Goal: Task Accomplishment & Management: Complete application form

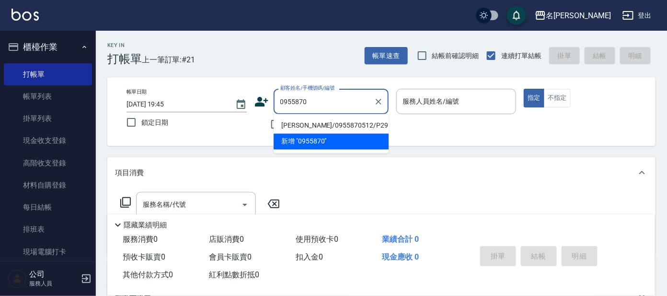
click at [333, 125] on li "[PERSON_NAME]/0955870512/P2952" at bounding box center [331, 126] width 115 height 16
type input "[PERSON_NAME]/0955870512/P2952"
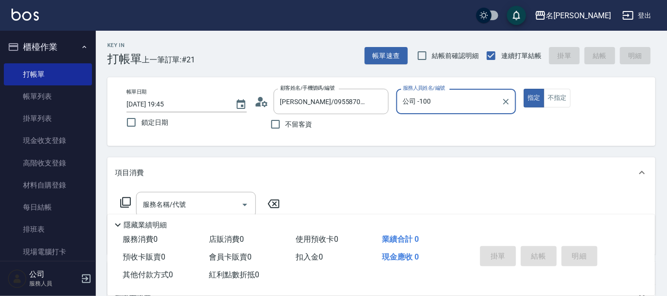
type input "公司 -100"
click at [505, 98] on icon "Clear" at bounding box center [506, 102] width 10 height 10
click at [476, 101] on input "服務人員姓名/編號" at bounding box center [457, 101] width 112 height 17
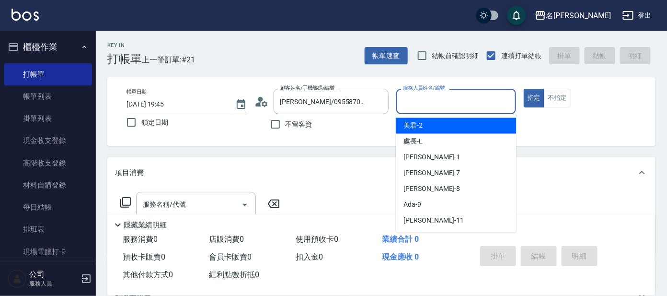
click at [470, 132] on div "美君 -2" at bounding box center [456, 126] width 120 height 16
type input "美君-2"
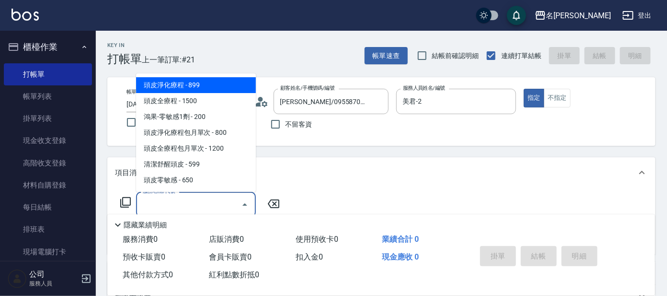
click at [195, 204] on input "服務名稱/代號" at bounding box center [188, 204] width 97 height 17
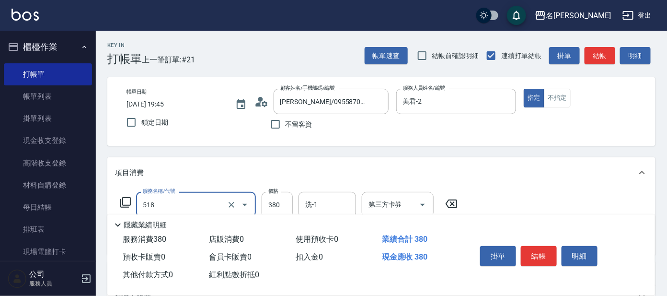
scroll to position [59, 0]
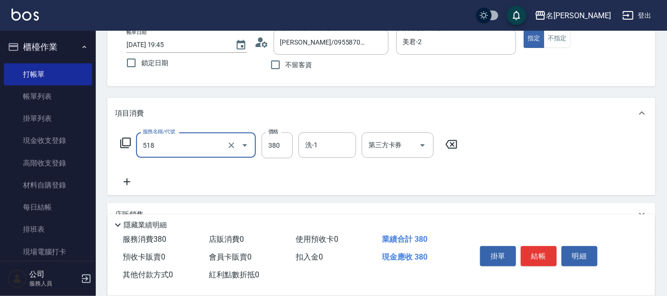
type input "舒壓+洗髮+養髮(518)"
click at [128, 179] on icon at bounding box center [127, 181] width 24 height 11
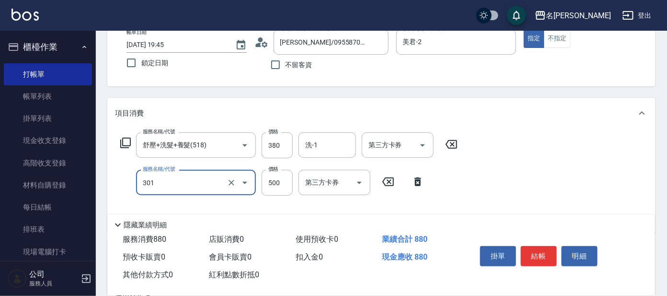
click at [184, 179] on input "301" at bounding box center [182, 182] width 84 height 17
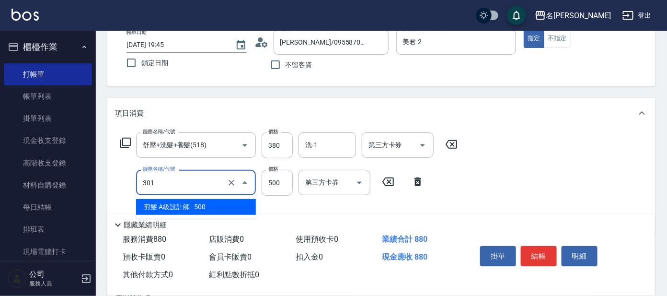
click at [199, 203] on span "剪髮 A級設計師 - 500" at bounding box center [196, 207] width 120 height 16
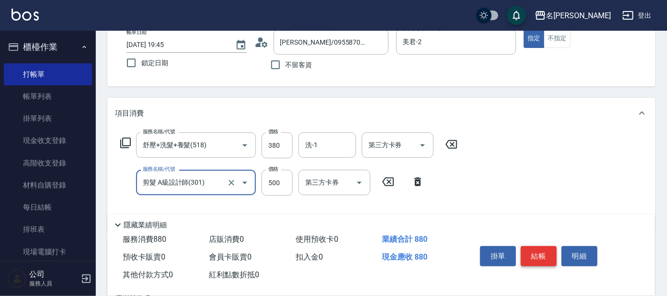
type input "剪髮 A級設計師(301)"
click at [529, 250] on button "結帳" at bounding box center [539, 256] width 36 height 20
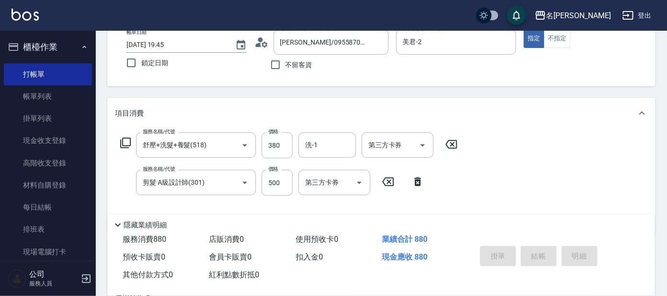
type input "2025/08/18 20:19"
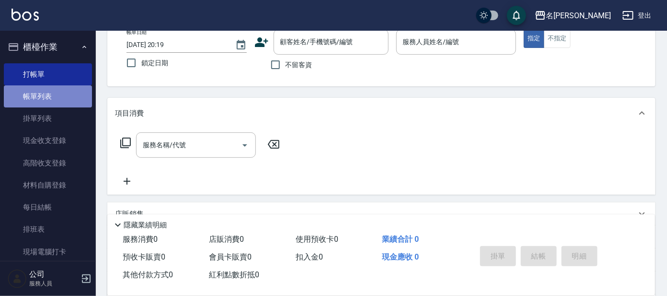
click at [73, 92] on link "帳單列表" at bounding box center [48, 96] width 88 height 22
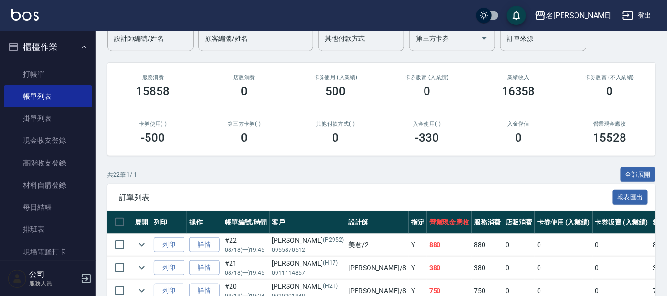
scroll to position [239, 0]
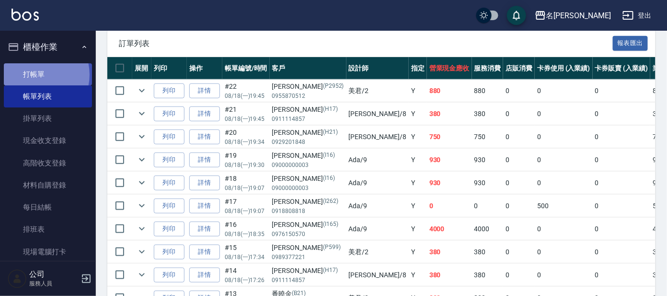
click at [35, 74] on link "打帳單" at bounding box center [48, 74] width 88 height 22
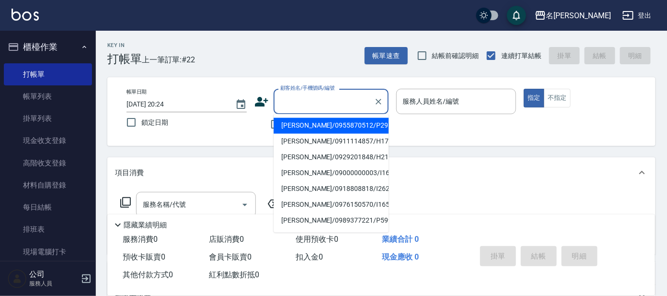
click at [316, 97] on input "顧客姓名/手機號碼/編號" at bounding box center [324, 101] width 92 height 17
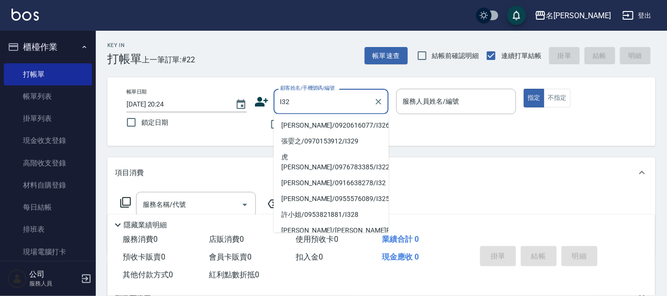
click at [314, 120] on li "黃卉榆/0920616077/I326" at bounding box center [331, 126] width 115 height 16
type input "黃卉榆/0920616077/I326"
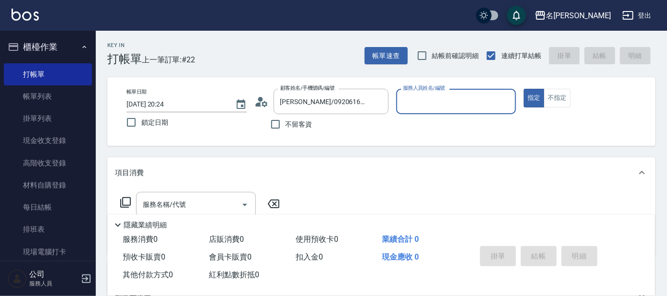
type input "Ada-9"
click at [122, 196] on icon at bounding box center [125, 201] width 11 height 11
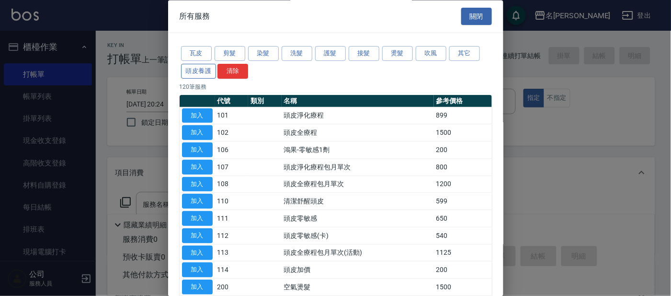
click at [198, 69] on button "頭皮養護" at bounding box center [198, 71] width 35 height 15
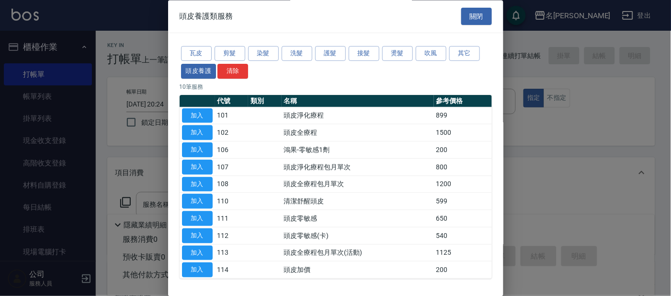
click at [202, 227] on td "加入" at bounding box center [197, 235] width 35 height 17
click at [199, 218] on button "加入" at bounding box center [197, 218] width 31 height 15
type input "頭皮零敏感(111)"
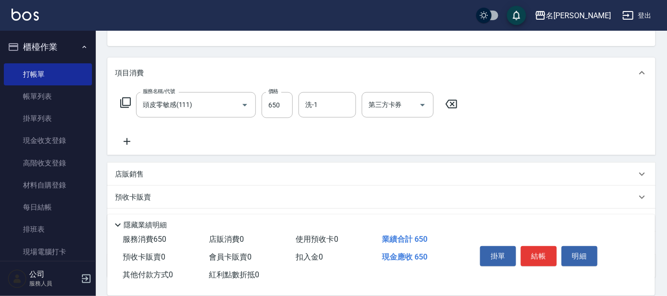
scroll to position [119, 0]
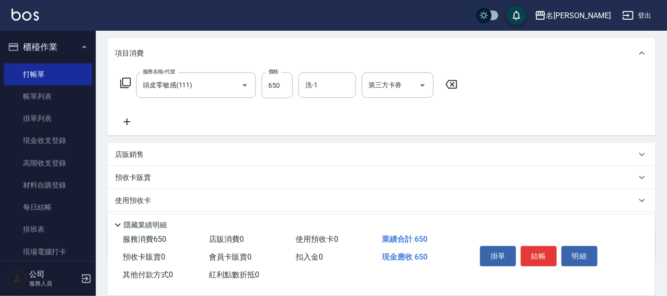
click at [128, 79] on icon at bounding box center [125, 82] width 11 height 11
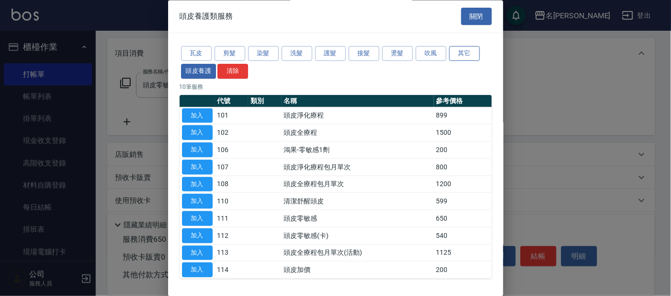
click at [465, 57] on button "其它" at bounding box center [464, 53] width 31 height 15
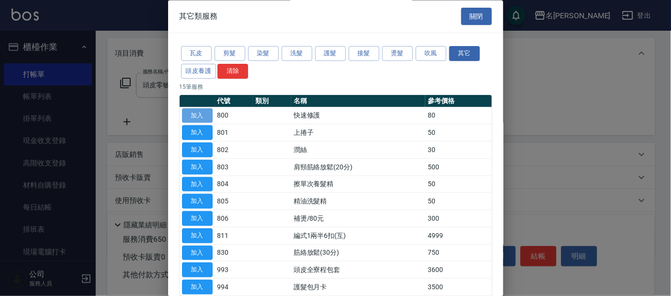
click at [203, 115] on button "加入" at bounding box center [197, 115] width 31 height 15
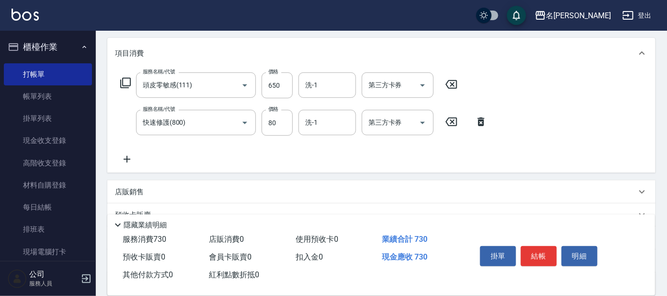
click at [130, 83] on icon at bounding box center [125, 83] width 11 height 11
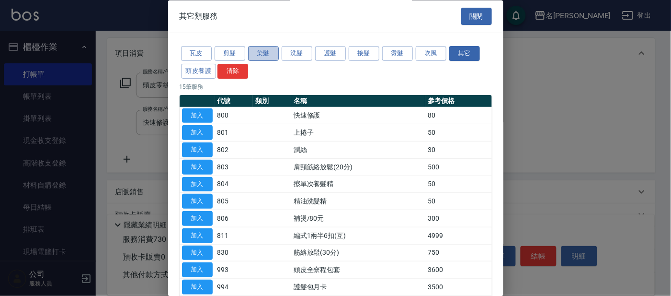
click at [266, 58] on button "染髮" at bounding box center [263, 53] width 31 height 15
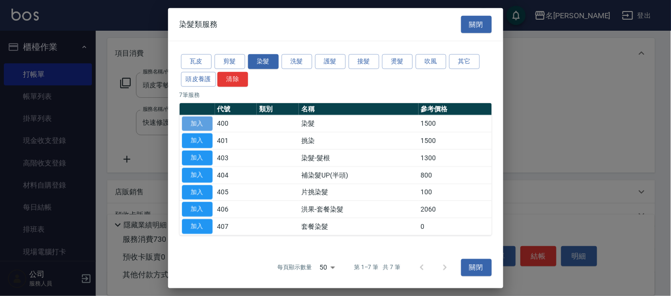
click at [197, 119] on button "加入" at bounding box center [197, 123] width 31 height 15
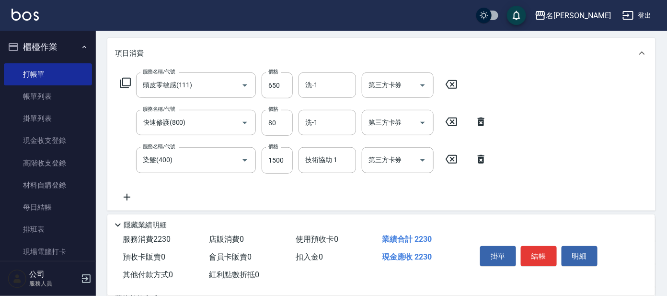
scroll to position [179, 0]
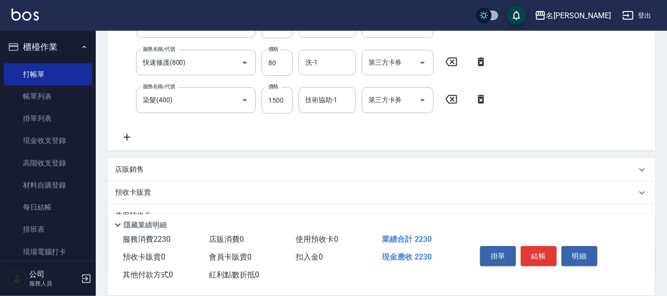
click at [140, 168] on p "店販銷售" at bounding box center [129, 169] width 29 height 10
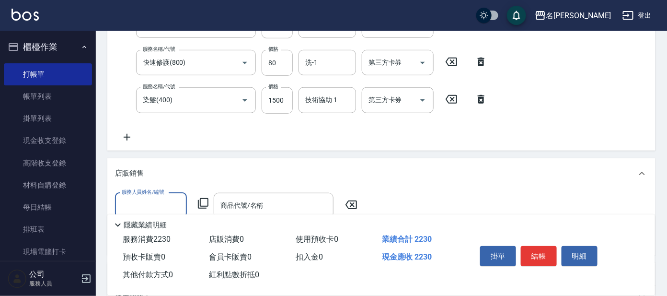
scroll to position [0, 0]
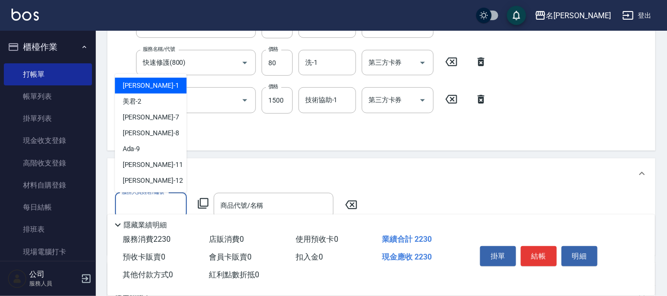
click at [149, 202] on input "服務人員姓名/編號" at bounding box center [150, 205] width 63 height 17
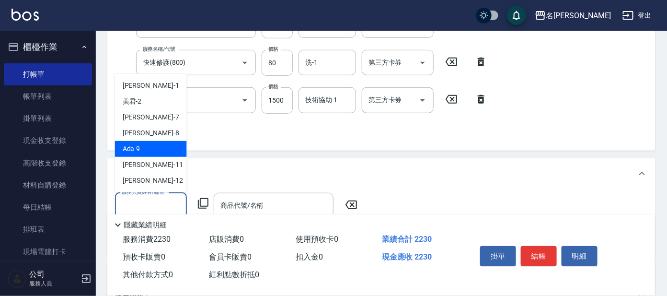
click at [149, 155] on div "Ada -9" at bounding box center [151, 149] width 72 height 16
type input "Ada-9"
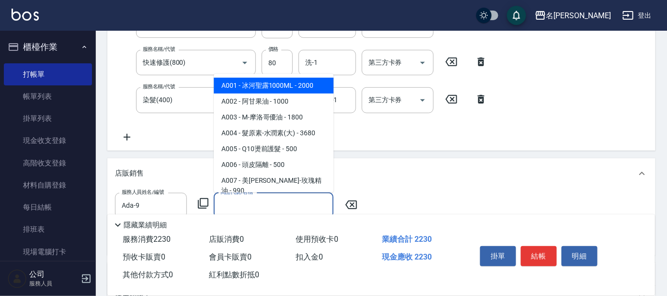
click at [245, 205] on input "商品代號/名稱" at bounding box center [273, 205] width 111 height 17
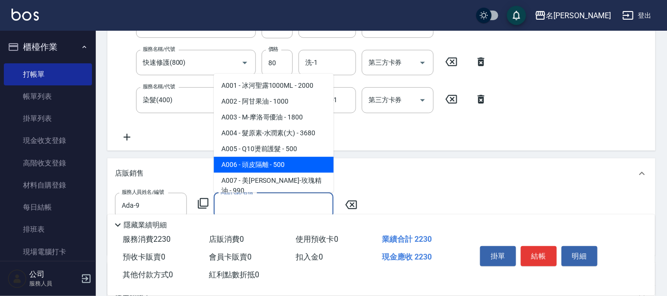
click at [268, 159] on span "A006 - 頭皮隔離 - 500" at bounding box center [274, 165] width 120 height 16
type input "頭皮隔離"
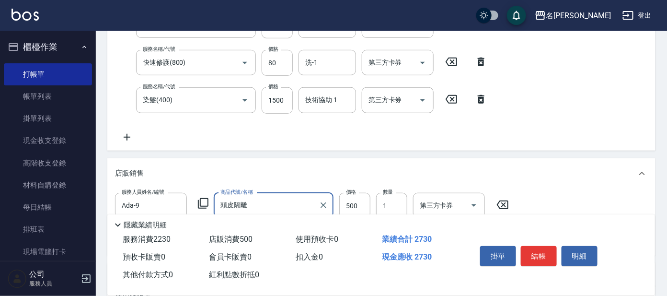
scroll to position [119, 0]
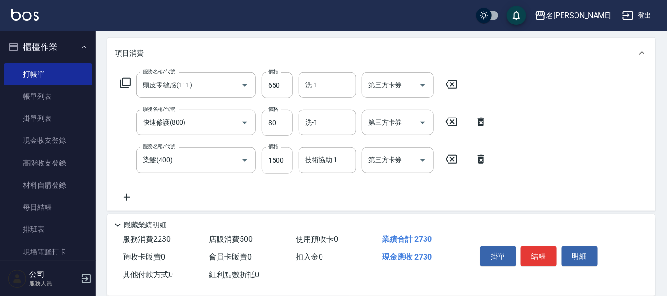
click at [275, 167] on input "1500" at bounding box center [277, 160] width 31 height 26
type input "1600"
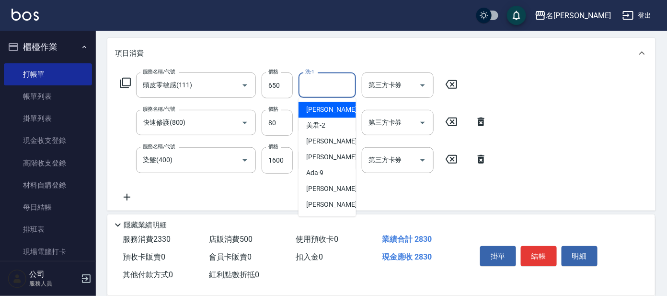
click at [324, 80] on input "洗-1" at bounding box center [327, 85] width 49 height 17
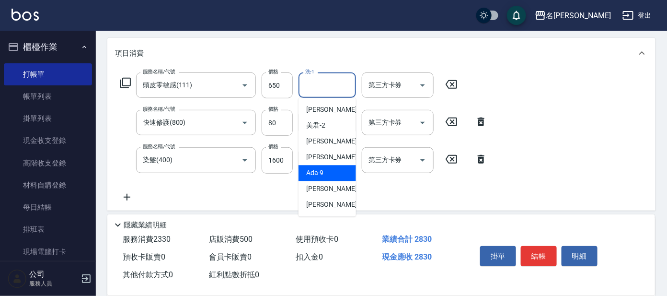
scroll to position [47, 0]
click at [322, 175] on span "酪梨 -17" at bounding box center [317, 173] width 23 height 10
type input "酪梨-17"
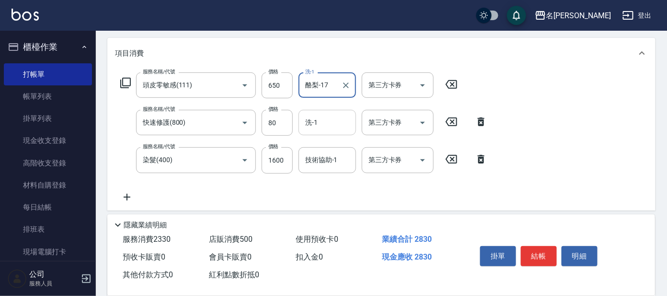
click at [331, 126] on input "洗-1" at bounding box center [327, 122] width 49 height 17
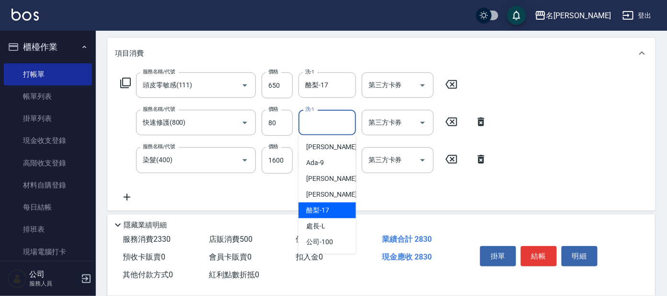
click at [328, 210] on span "酪梨 -17" at bounding box center [317, 210] width 23 height 10
type input "酪梨-17"
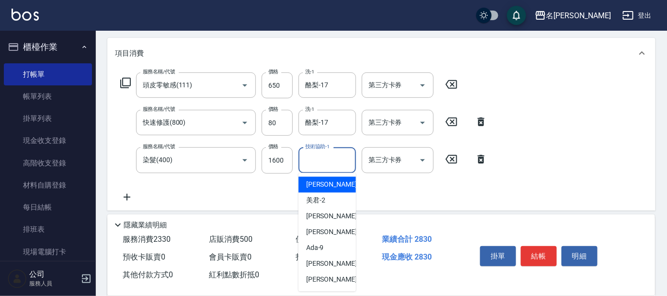
click at [331, 159] on input "技術協助-1" at bounding box center [327, 159] width 49 height 17
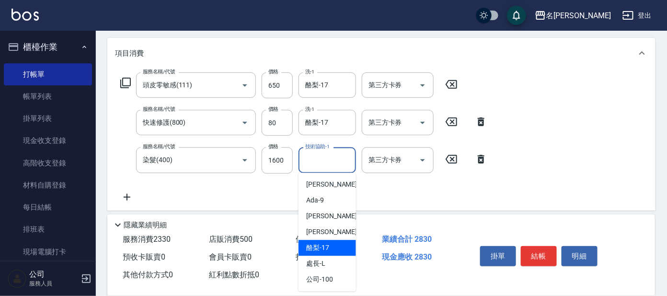
click at [328, 244] on span "酪梨 -17" at bounding box center [317, 248] width 23 height 10
type input "酪梨-17"
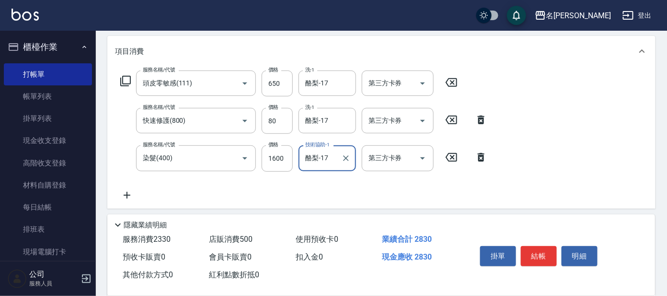
scroll to position [119, 0]
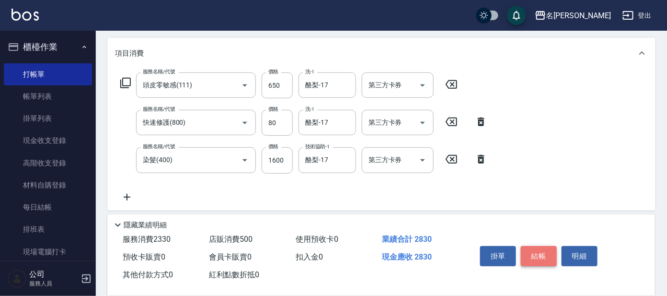
click at [541, 253] on button "結帳" at bounding box center [539, 256] width 36 height 20
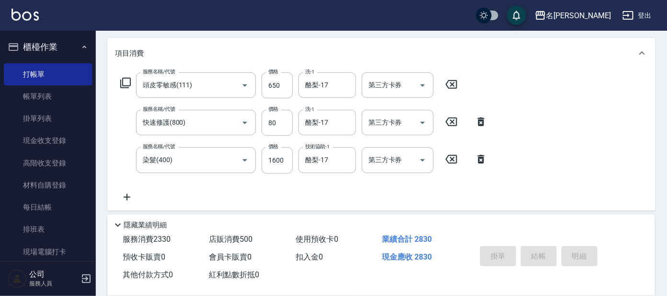
type input "2025/08/18 20:25"
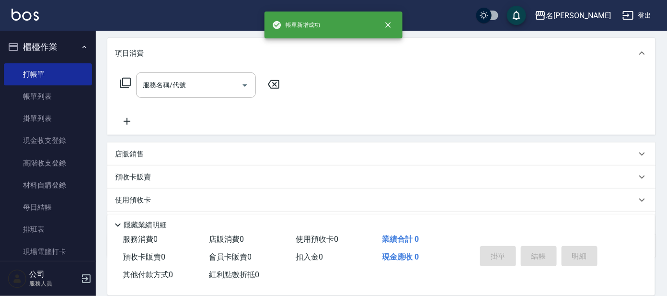
scroll to position [0, 0]
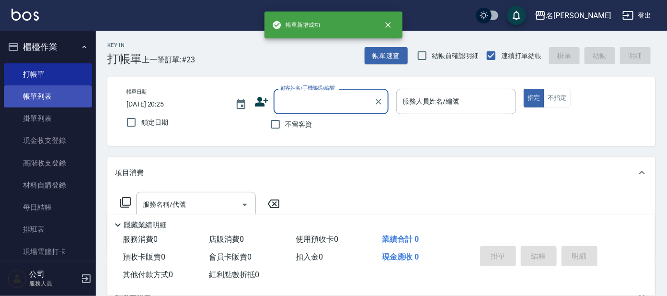
click at [67, 99] on link "帳單列表" at bounding box center [48, 96] width 88 height 22
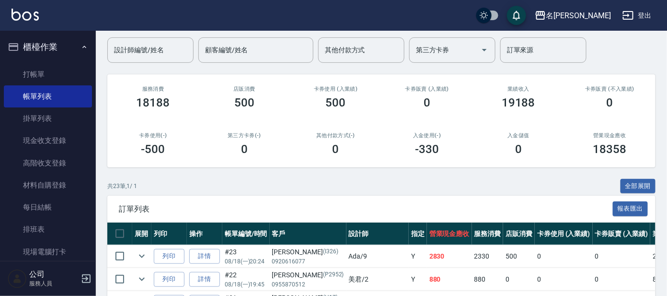
scroll to position [179, 0]
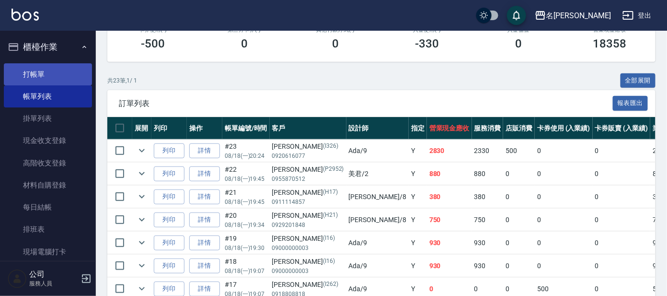
click at [54, 81] on link "打帳單" at bounding box center [48, 74] width 88 height 22
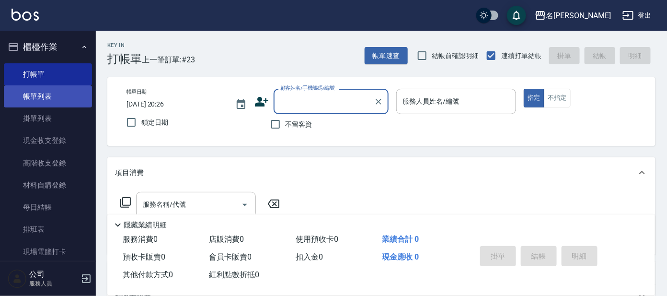
click at [74, 104] on link "帳單列表" at bounding box center [48, 96] width 88 height 22
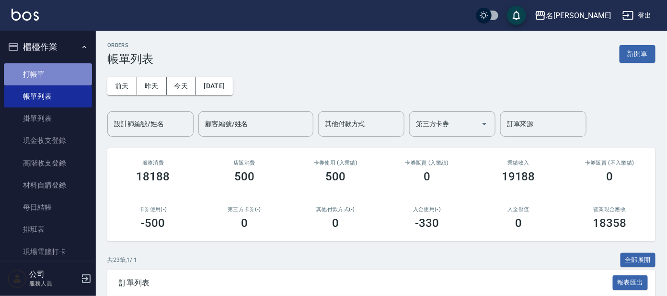
click at [49, 74] on link "打帳單" at bounding box center [48, 74] width 88 height 22
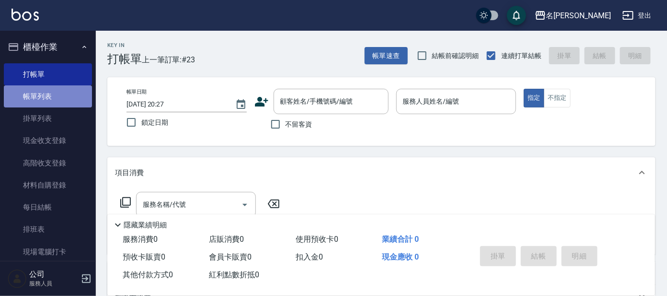
click at [65, 94] on link "帳單列表" at bounding box center [48, 96] width 88 height 22
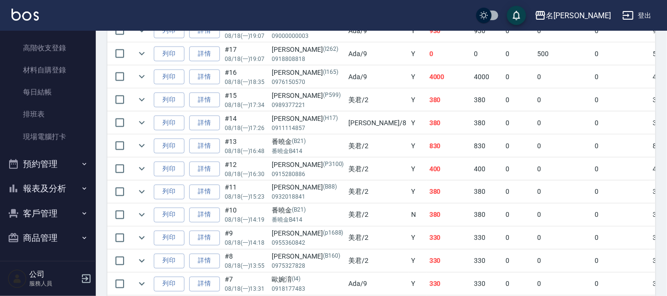
scroll to position [479, 0]
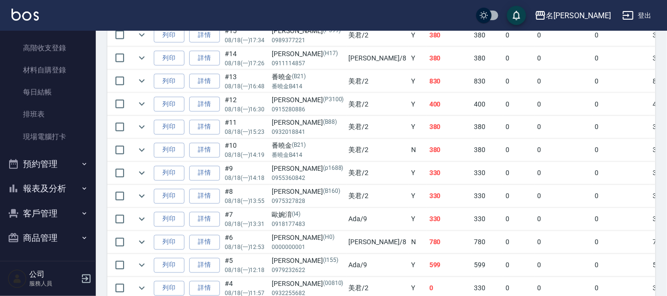
click at [35, 182] on button "報表及分析" at bounding box center [48, 188] width 88 height 25
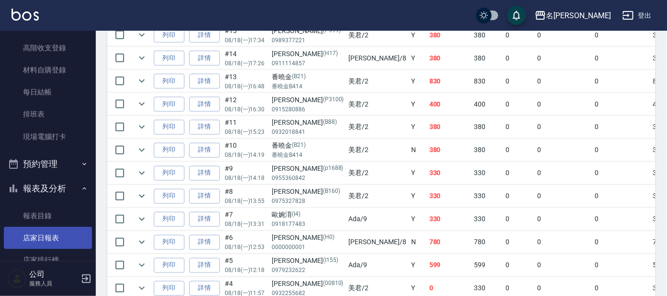
click at [34, 235] on link "店家日報表" at bounding box center [48, 238] width 88 height 22
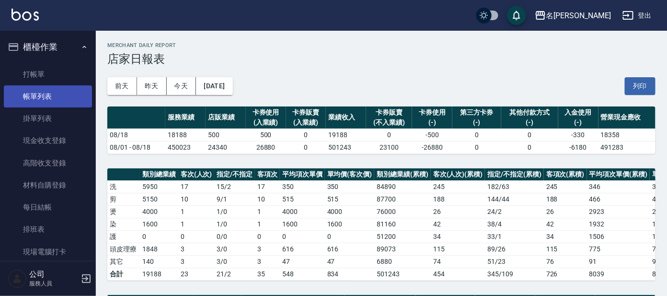
click at [59, 99] on link "帳單列表" at bounding box center [48, 96] width 88 height 22
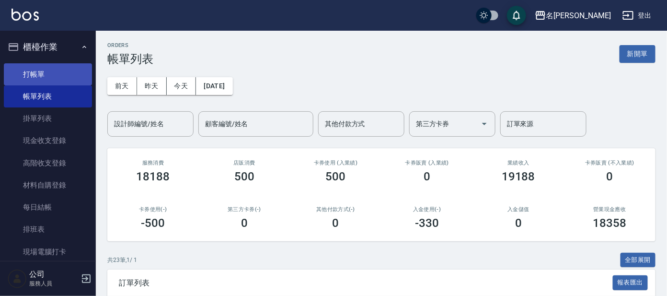
click at [80, 71] on link "打帳單" at bounding box center [48, 74] width 88 height 22
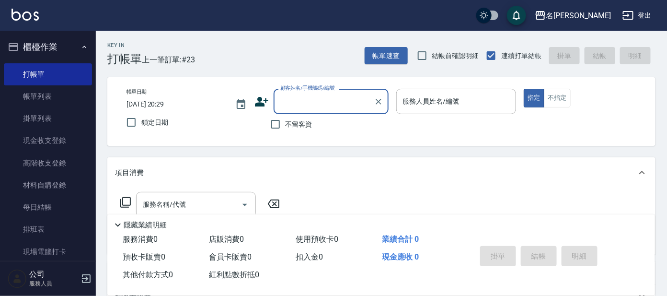
drag, startPoint x: 300, startPoint y: 97, endPoint x: 295, endPoint y: 100, distance: 6.0
click at [301, 97] on input "顧客姓名/手機號碼/編號" at bounding box center [324, 101] width 92 height 17
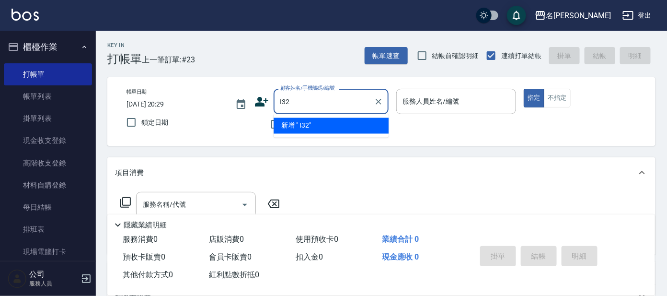
click at [325, 101] on input "I32" at bounding box center [324, 101] width 92 height 17
type input "I"
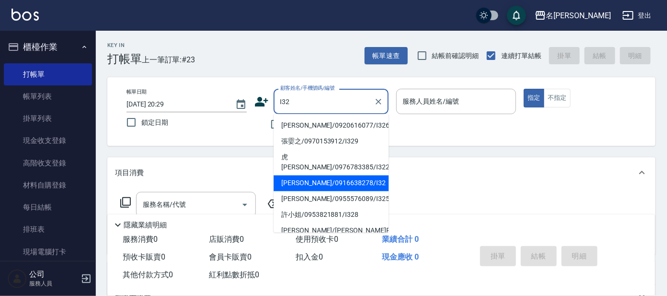
click at [324, 175] on li "翁藝菁/0916638278/I32" at bounding box center [331, 183] width 115 height 16
type input "翁藝菁/0916638278/I32"
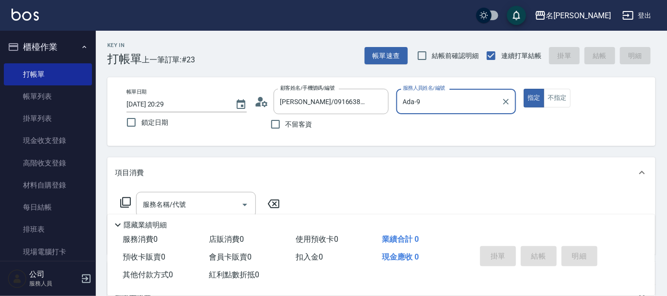
type input "Ada-9"
click at [262, 102] on icon at bounding box center [261, 101] width 14 height 14
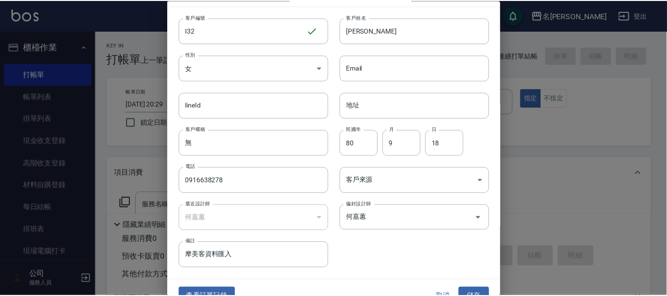
scroll to position [36, 0]
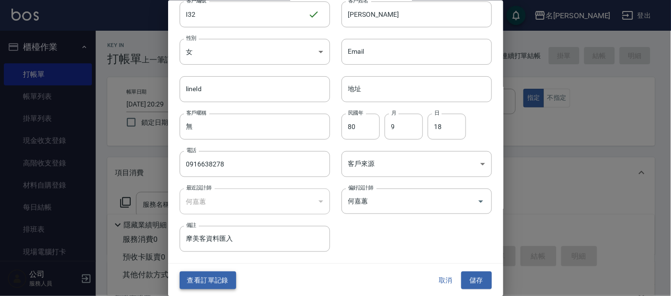
click at [221, 273] on button "查看訂單記錄" at bounding box center [208, 280] width 57 height 18
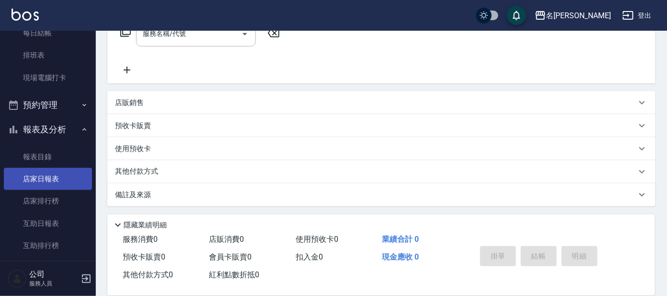
scroll to position [179, 0]
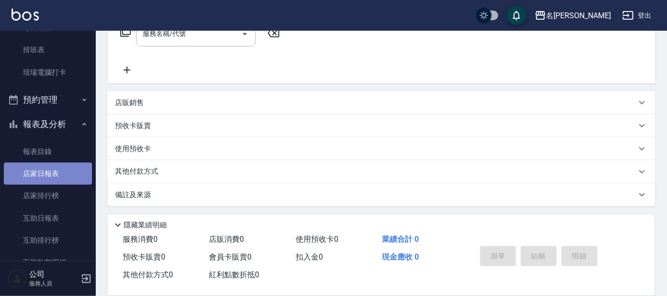
click at [49, 168] on link "店家日報表" at bounding box center [48, 173] width 88 height 22
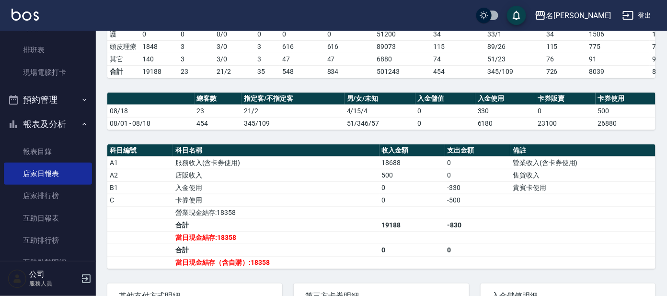
scroll to position [239, 0]
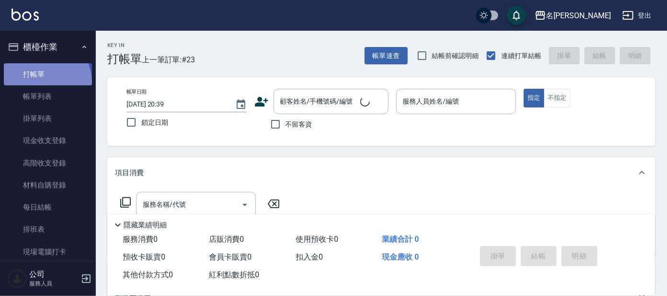
click at [40, 82] on link "打帳單" at bounding box center [48, 74] width 88 height 22
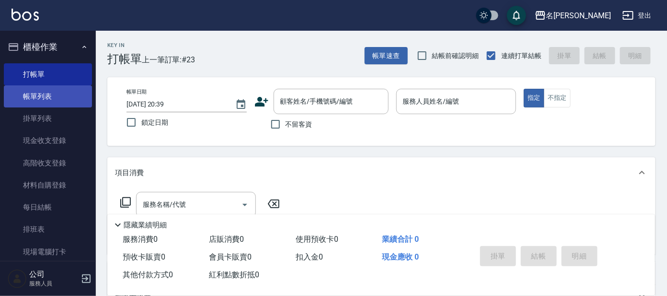
click at [38, 98] on link "帳單列表" at bounding box center [48, 96] width 88 height 22
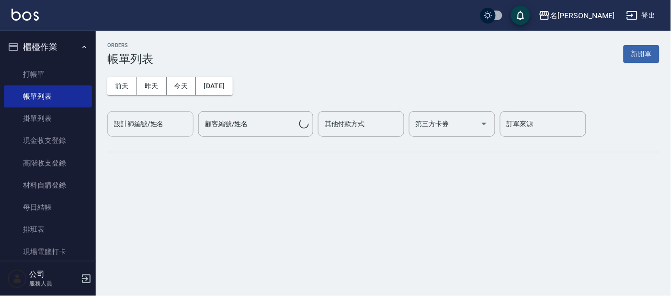
click at [141, 124] on div "設計師編號/姓名 設計師編號/姓名" at bounding box center [150, 123] width 86 height 25
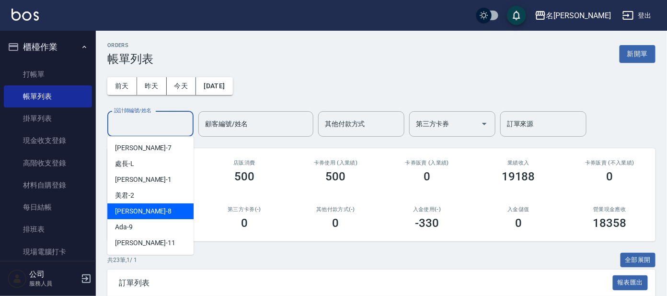
click at [149, 209] on div "亞璇 -8" at bounding box center [150, 211] width 86 height 16
type input "亞璇-8"
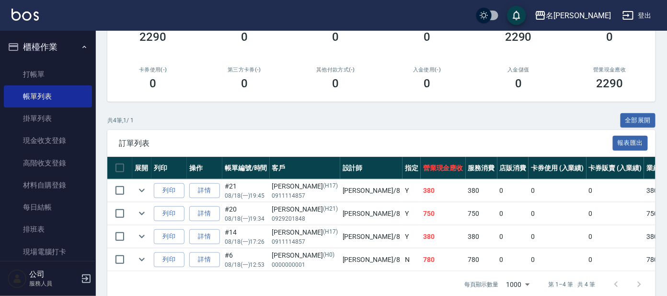
scroll to position [161, 0]
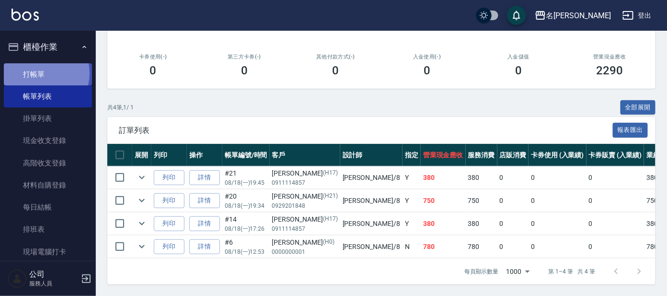
click at [39, 73] on link "打帳單" at bounding box center [48, 74] width 88 height 22
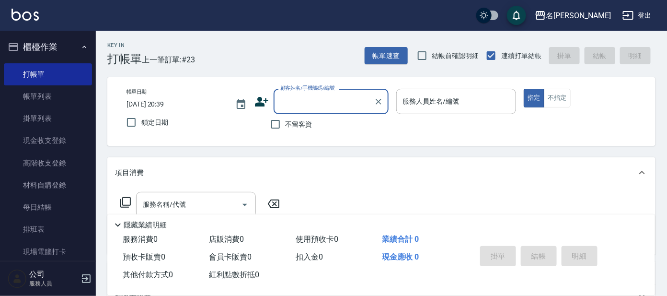
click at [292, 99] on input "顧客姓名/手機號碼/編號" at bounding box center [324, 101] width 92 height 17
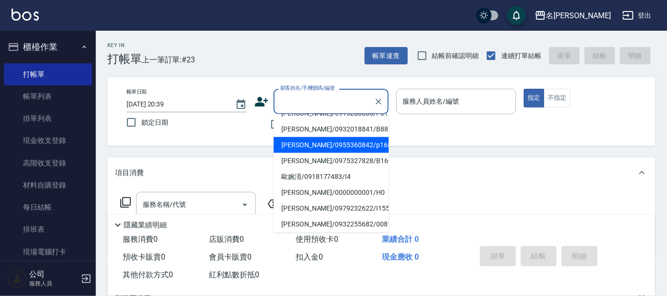
scroll to position [179, 0]
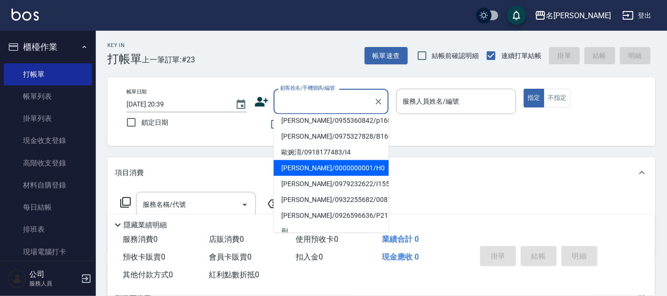
click at [356, 167] on li "淼淼/0000000001/H0" at bounding box center [331, 168] width 115 height 16
type input "淼淼/0000000001/H0"
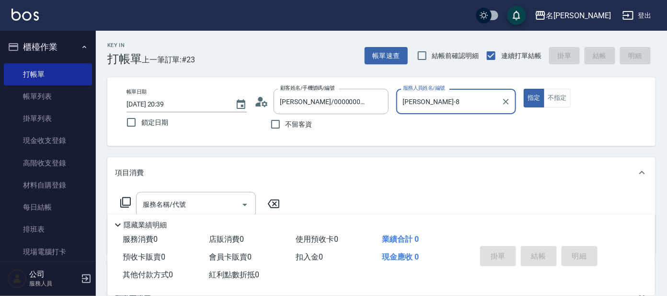
type input "亞璇-8"
click at [445, 85] on div "帳單日期 2025/08/18 20:39 鎖定日期 顧客姓名/手機號碼/編號 淼淼/0000000001/H0 顧客姓名/手機號碼/編號 不留客資 服務人員…" at bounding box center [381, 111] width 548 height 69
click at [437, 103] on input "亞璇-8" at bounding box center [449, 101] width 97 height 17
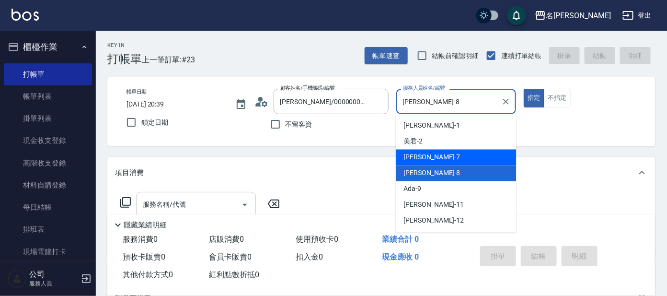
click at [208, 195] on div "服務名稱/代號" at bounding box center [196, 204] width 120 height 25
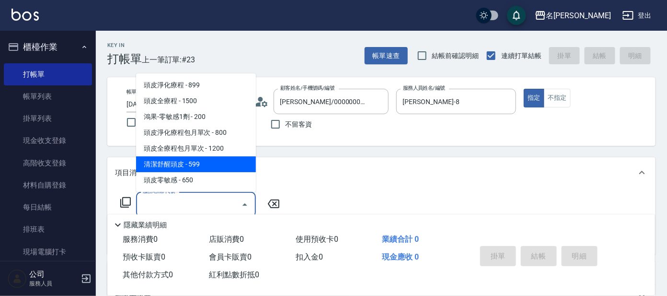
click at [211, 163] on span "清潔舒醒頭皮 - 599" at bounding box center [196, 164] width 120 height 16
type input "清潔舒醒頭皮(110)"
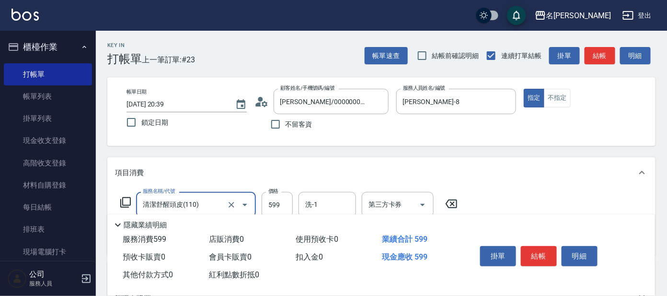
click at [558, 257] on div "掛單 結帳 明細" at bounding box center [538, 257] width 125 height 30
click at [550, 255] on button "結帳" at bounding box center [539, 256] width 36 height 20
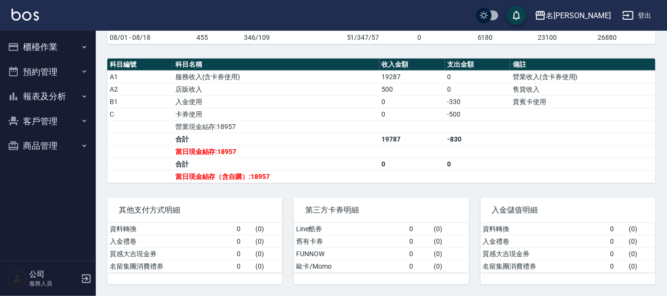
scroll to position [296, 0]
click at [393, 160] on td "0" at bounding box center [412, 164] width 66 height 12
click at [350, 97] on td "入金使用" at bounding box center [276, 101] width 207 height 12
